Goal: Task Accomplishment & Management: Use online tool/utility

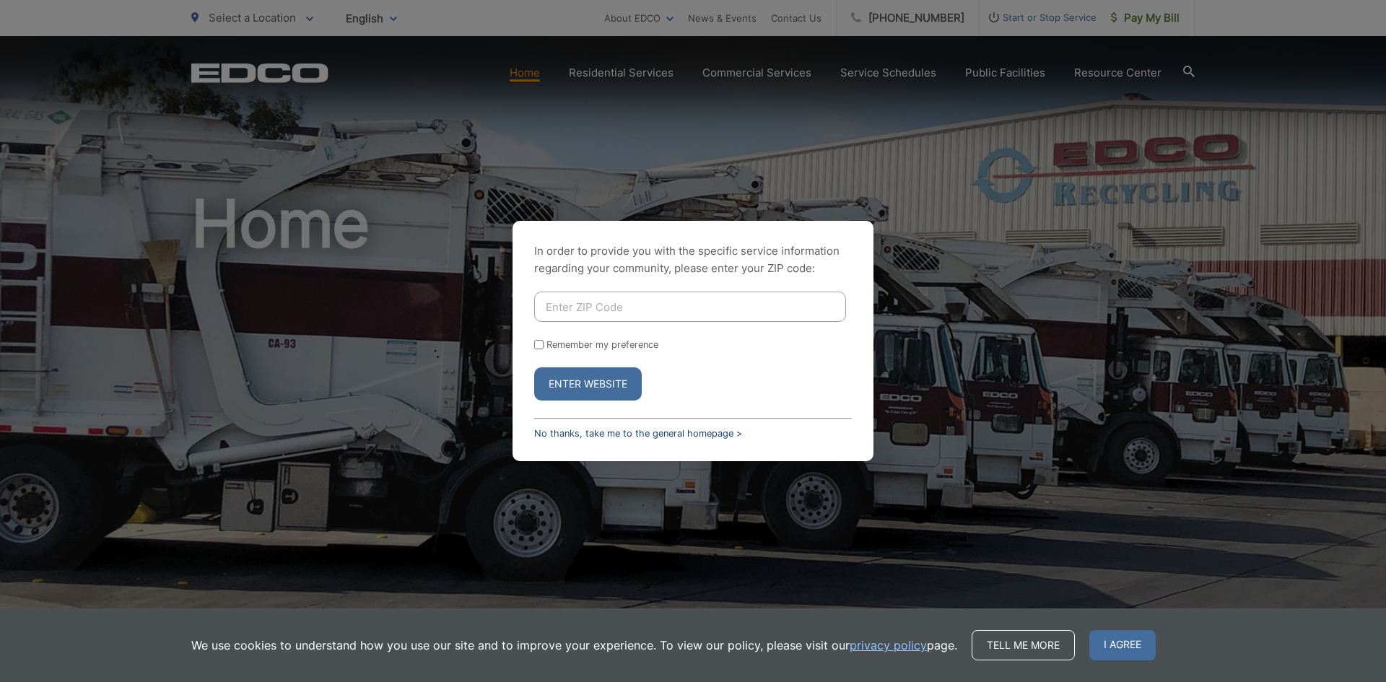
click at [607, 432] on link "No thanks, take me to the general homepage >" at bounding box center [638, 433] width 208 height 11
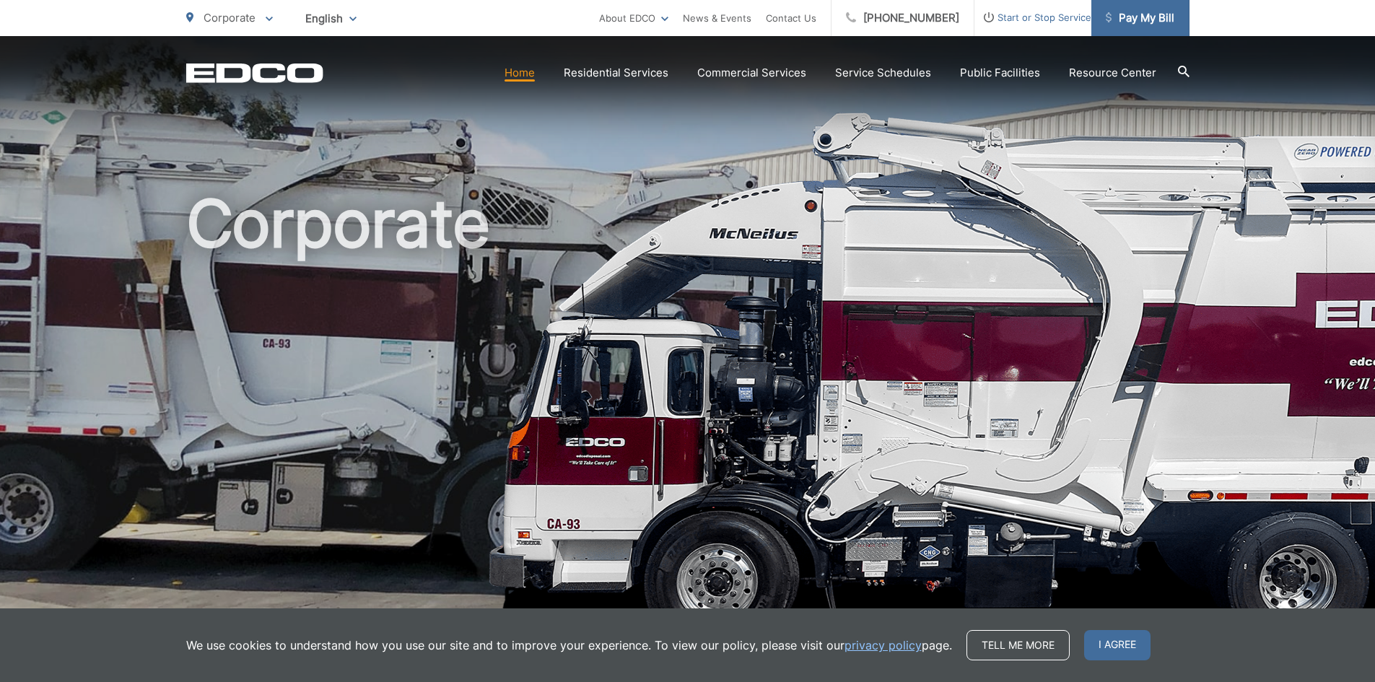
click at [1142, 24] on span "Pay My Bill" at bounding box center [1140, 17] width 69 height 17
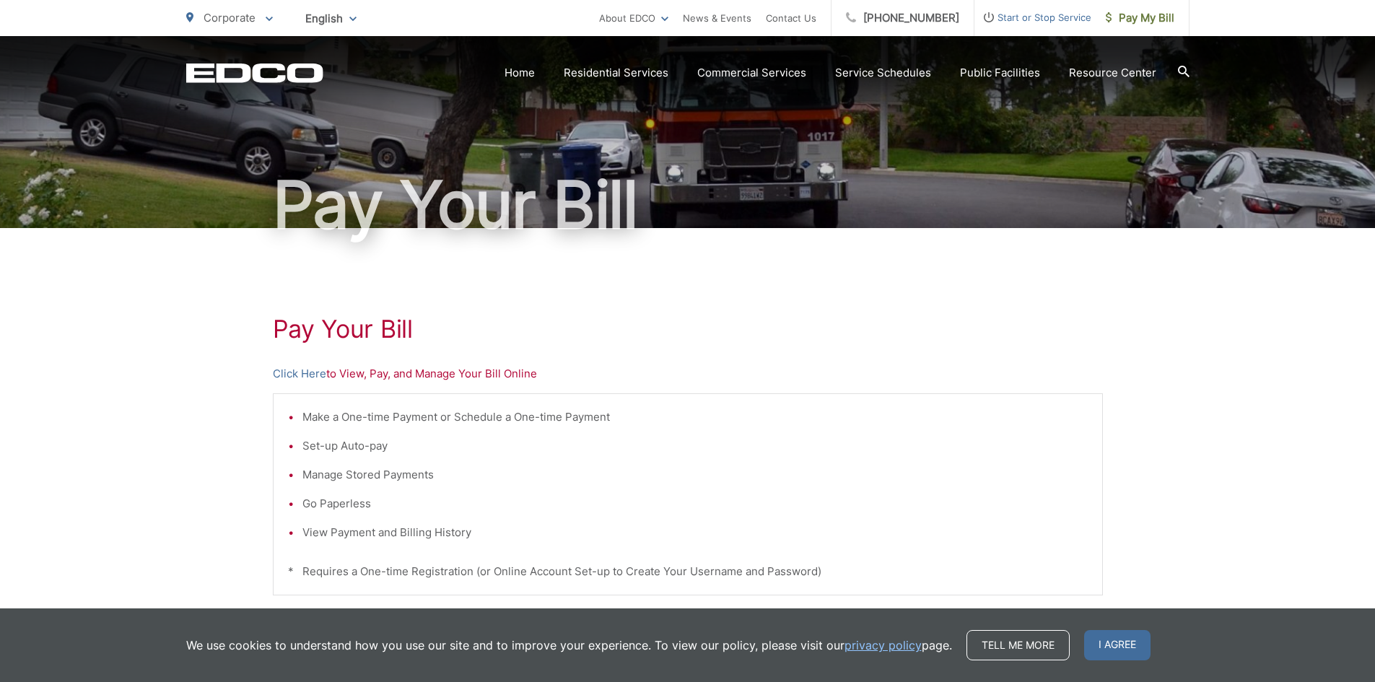
scroll to position [144, 0]
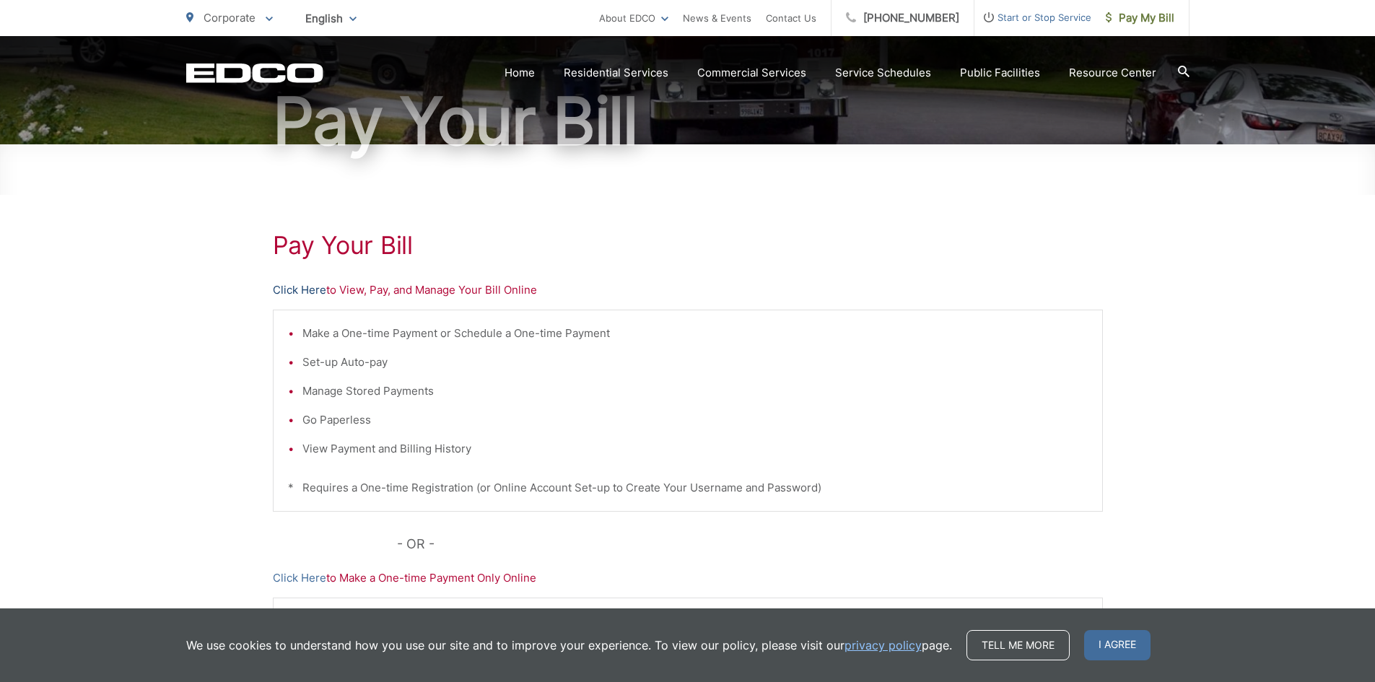
click at [315, 292] on link "Click Here" at bounding box center [299, 289] width 53 height 17
